Goal: Task Accomplishment & Management: Manage account settings

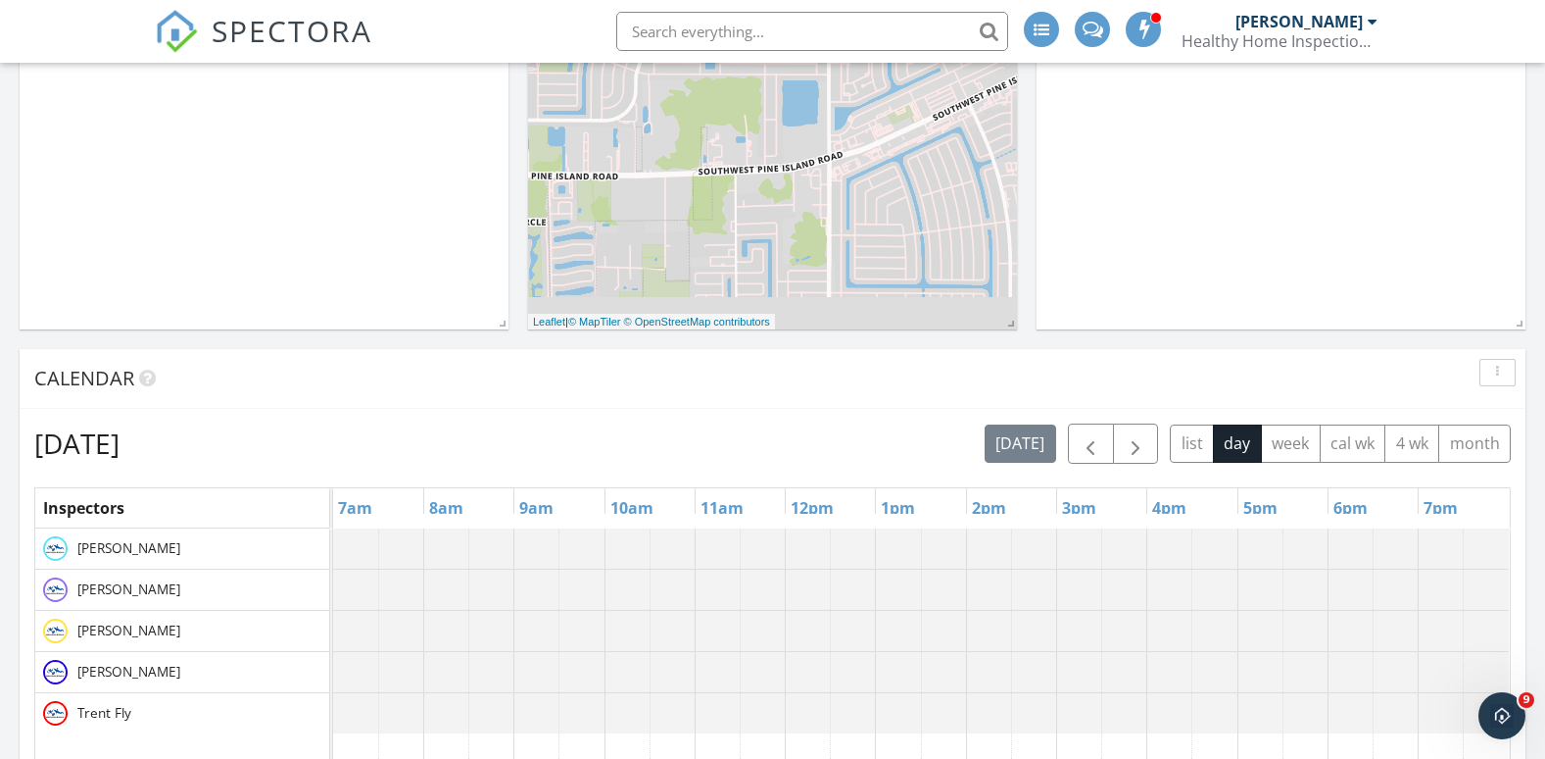
scroll to position [882, 0]
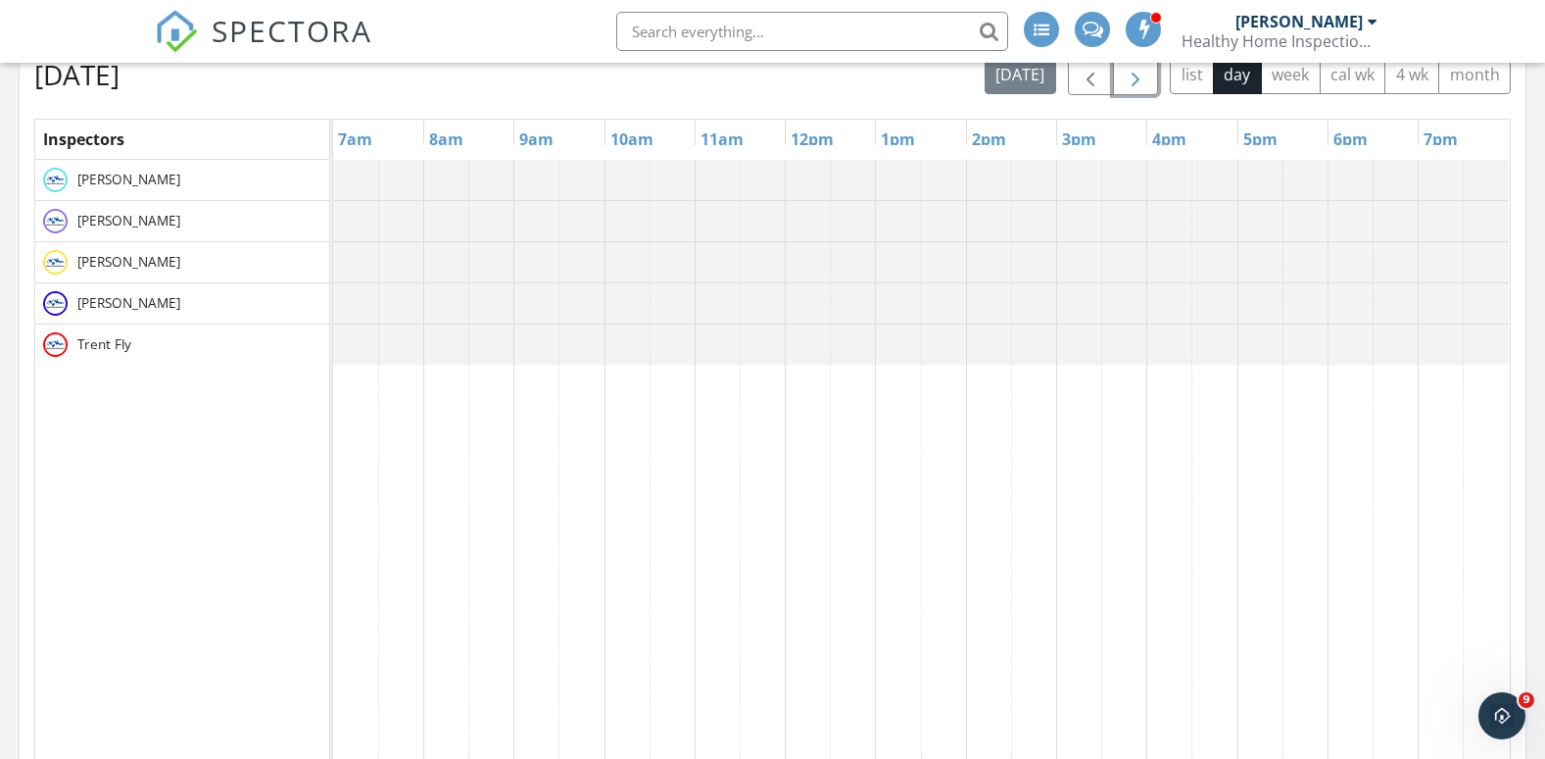
click at [1137, 82] on span "button" at bounding box center [1136, 76] width 24 height 24
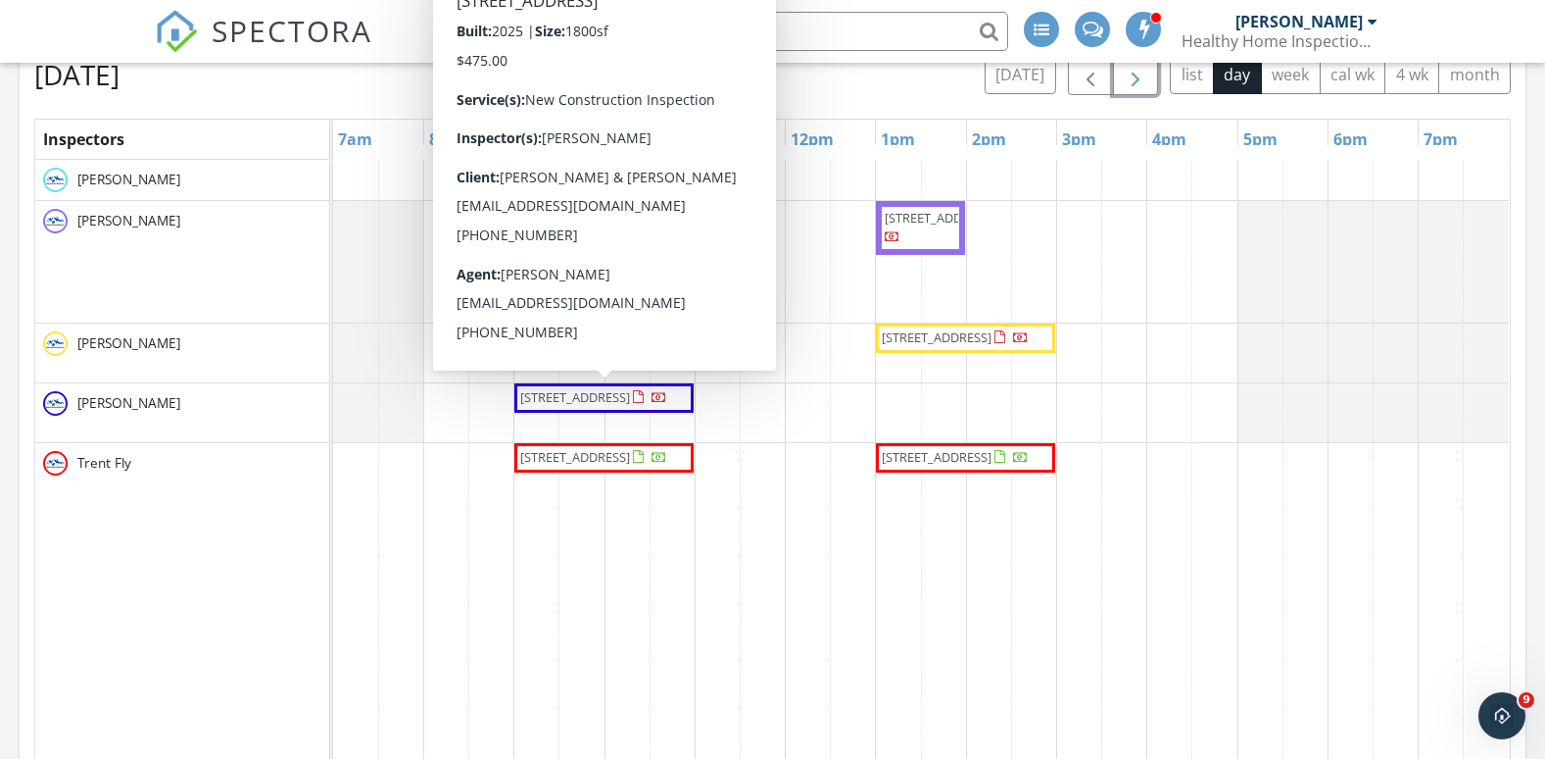
click at [548, 404] on span "2113 SW 22nd Court, Cape Coral 33991" at bounding box center [575, 397] width 110 height 18
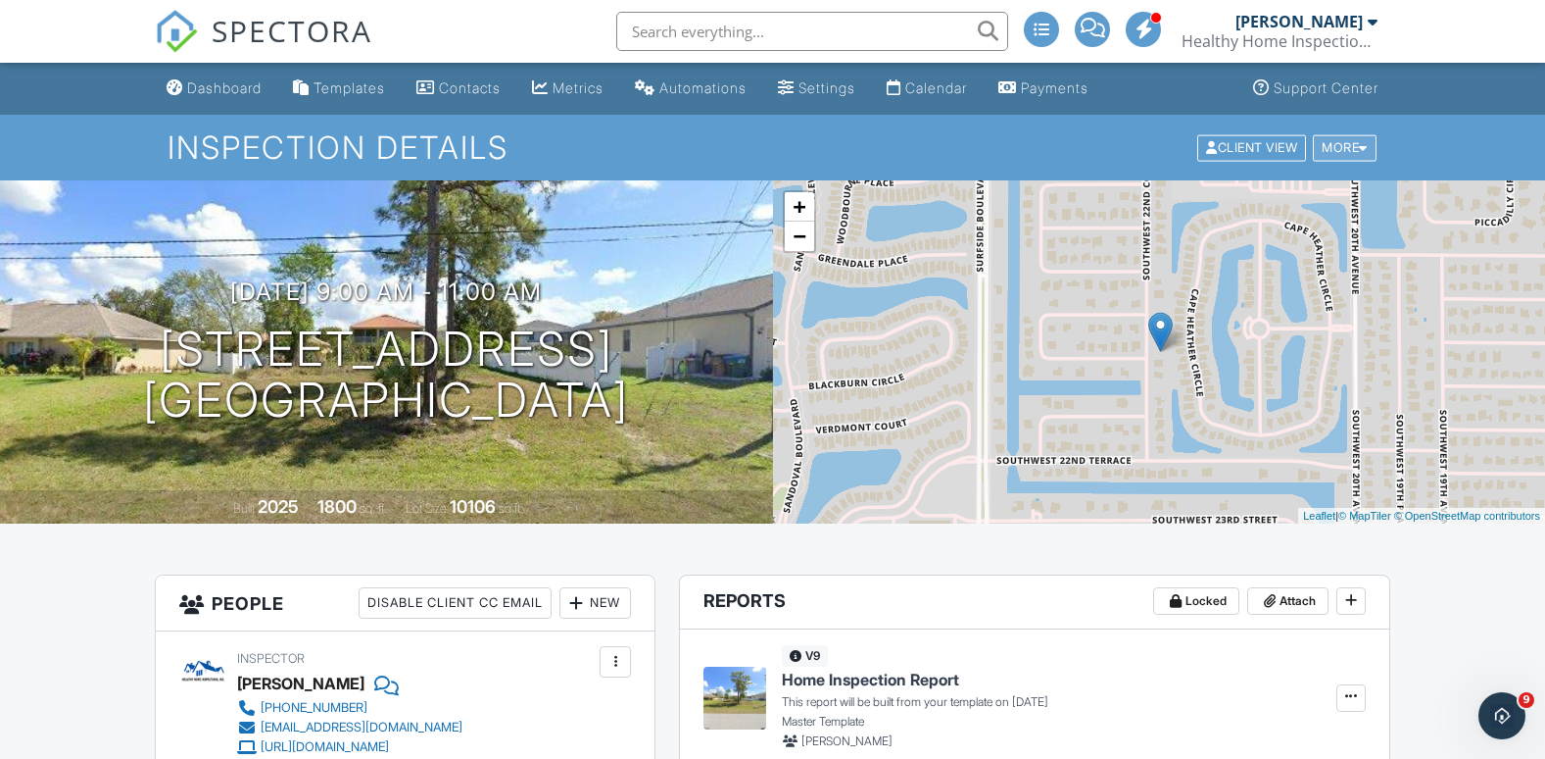
click at [1357, 147] on div "More" at bounding box center [1345, 147] width 64 height 26
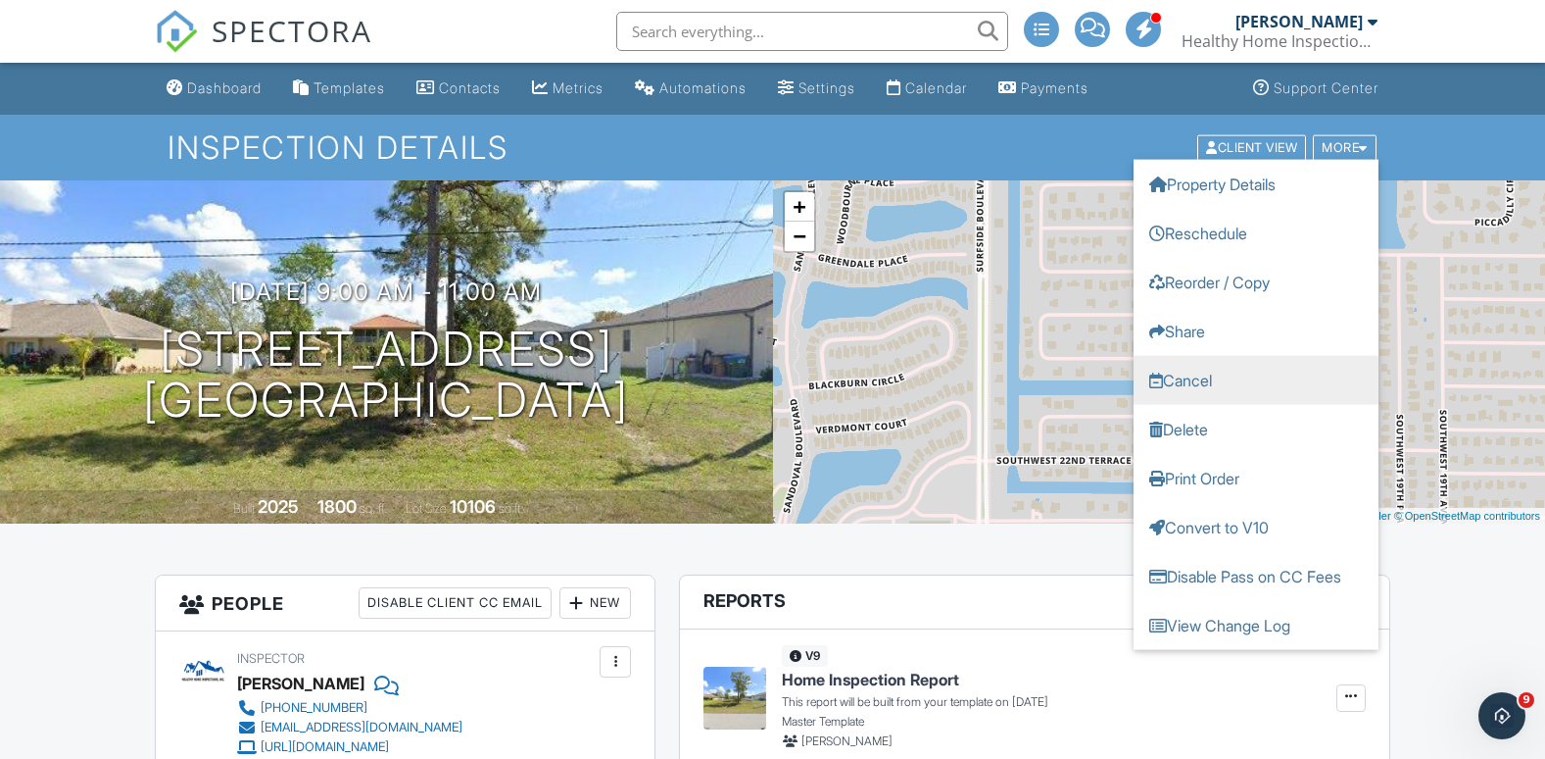
click at [1203, 382] on link "Cancel" at bounding box center [1256, 379] width 245 height 49
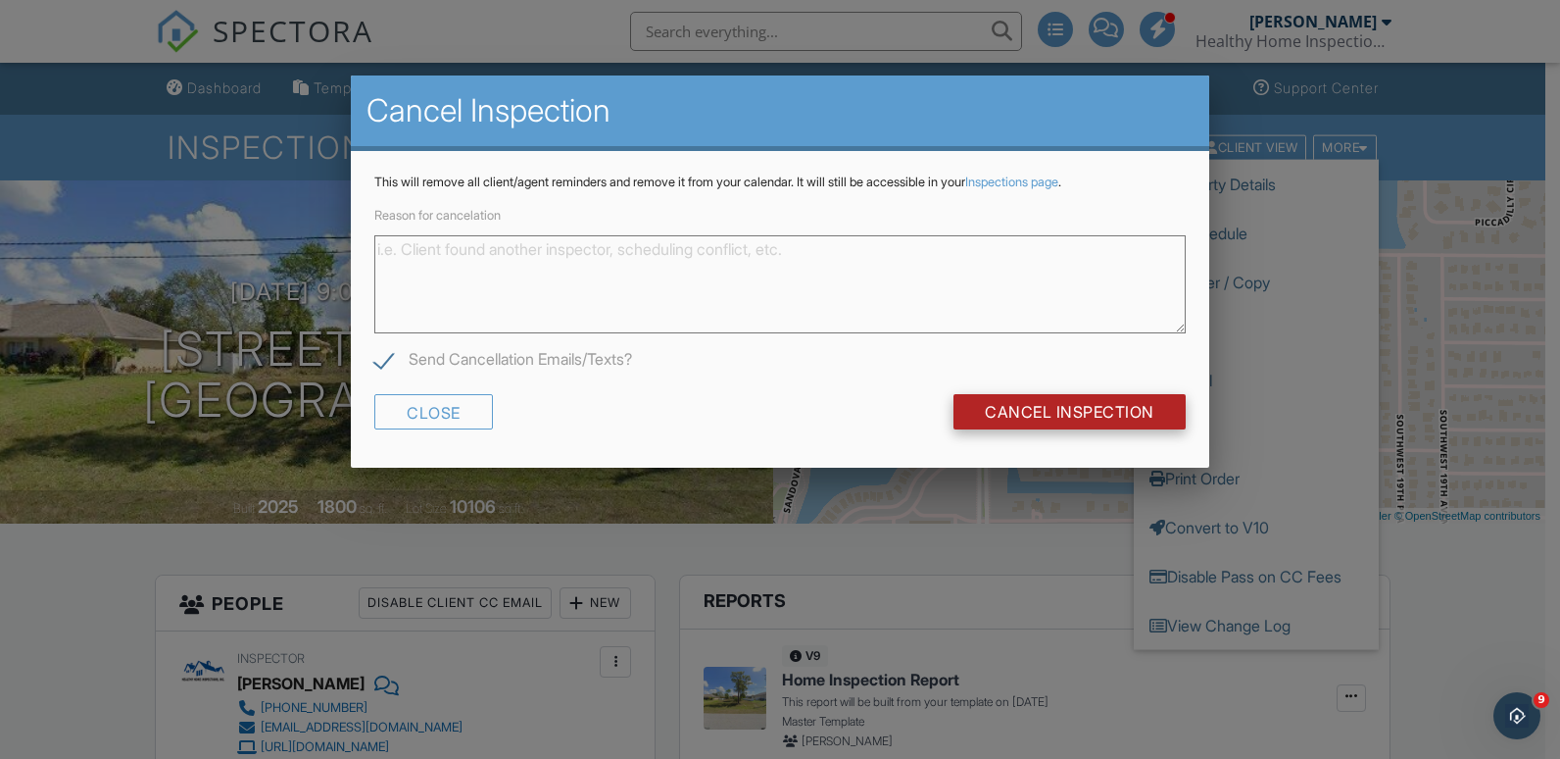
click at [1052, 412] on input "Cancel Inspection" at bounding box center [1070, 411] width 232 height 35
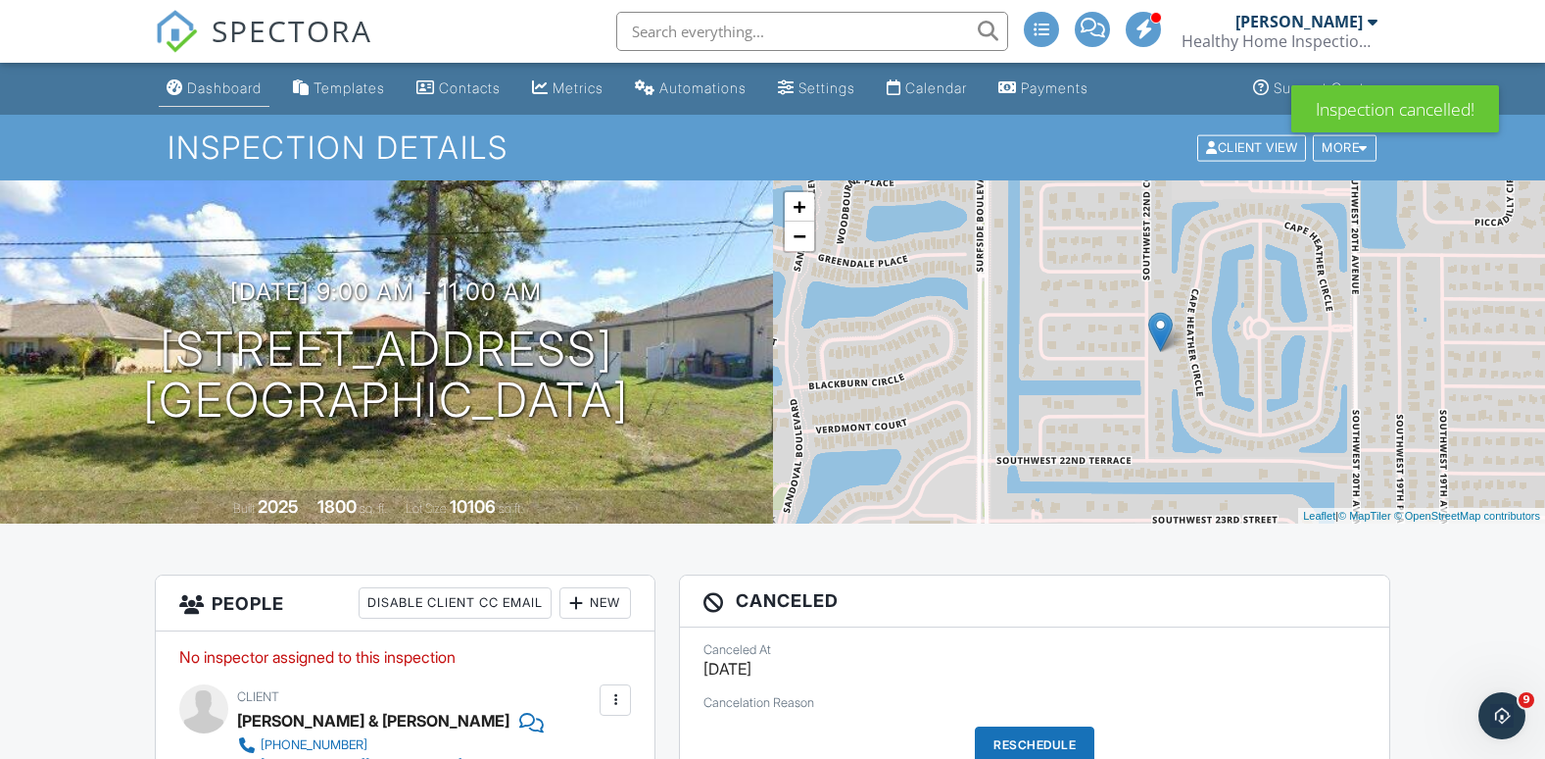
click at [217, 93] on div "Dashboard" at bounding box center [224, 87] width 74 height 17
